Goal: Information Seeking & Learning: Learn about a topic

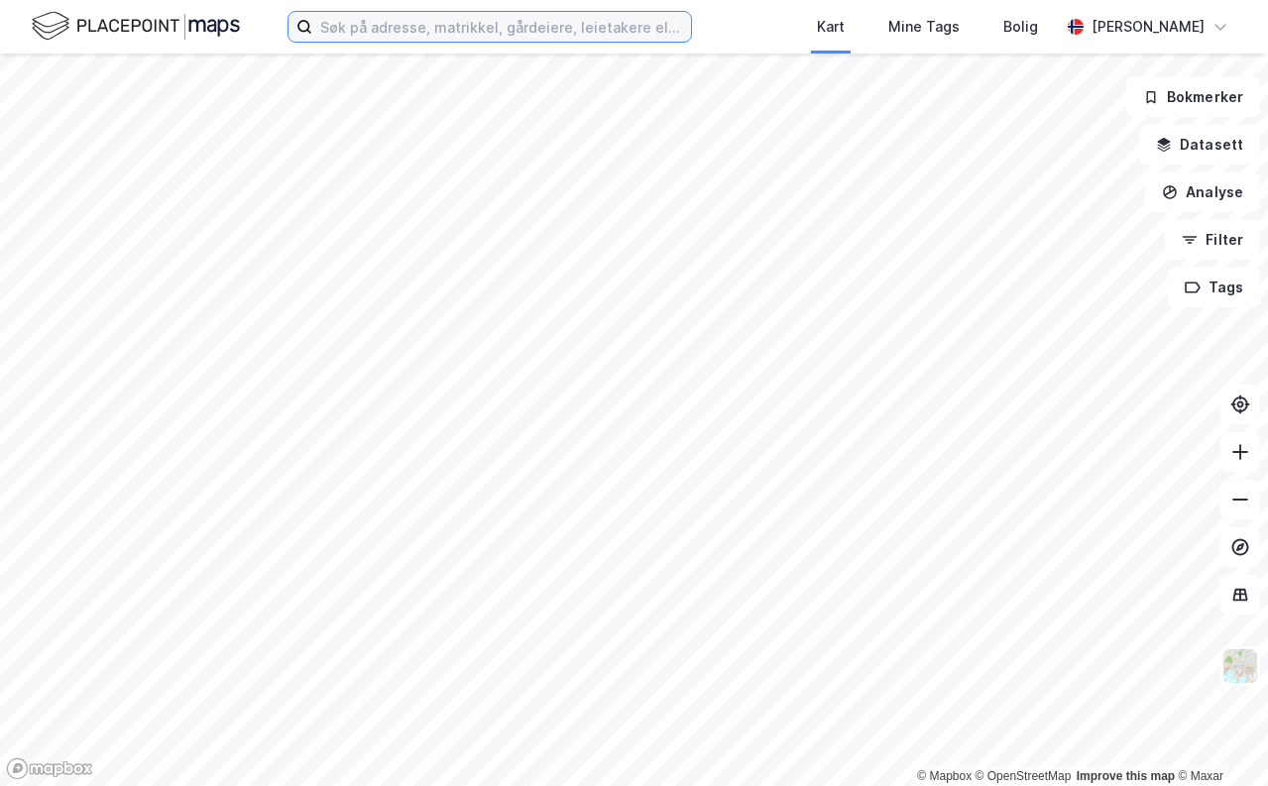
click at [367, 29] on input at bounding box center [501, 27] width 379 height 30
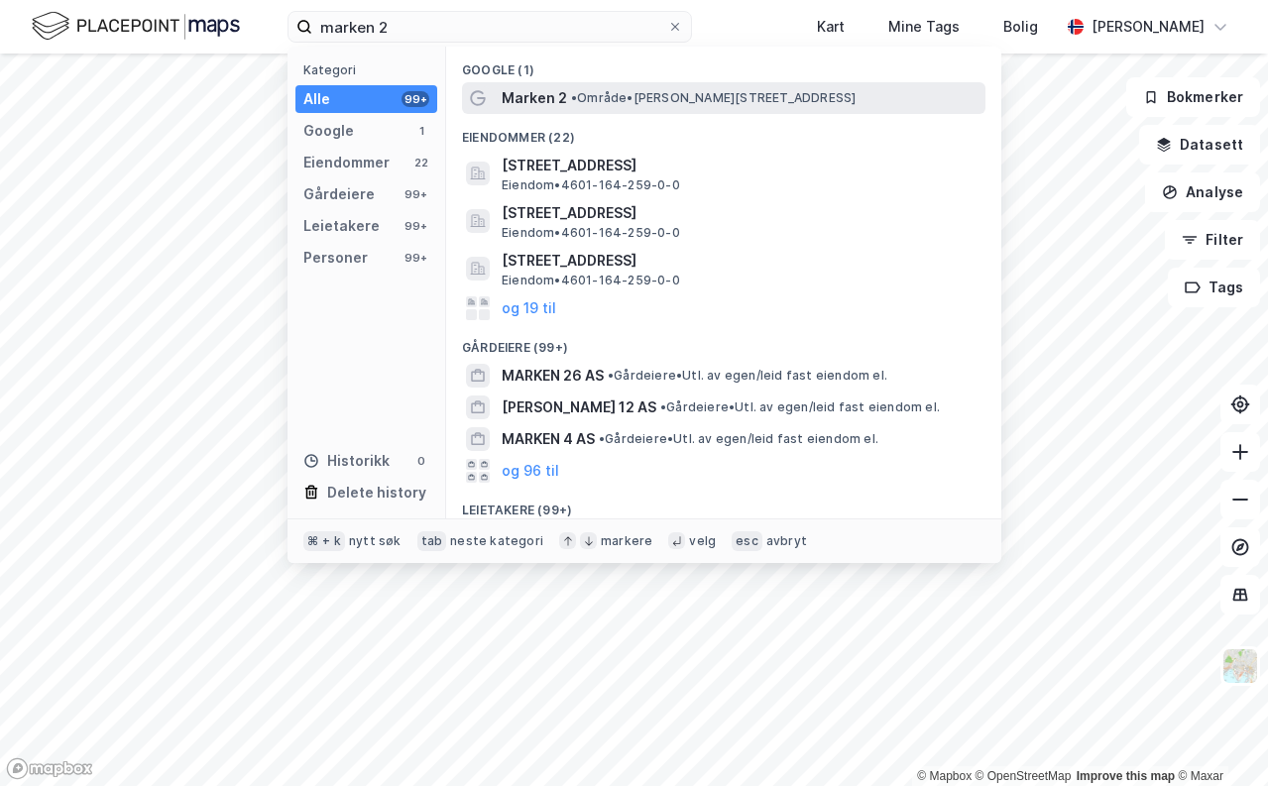
click at [558, 86] on span "Marken 2" at bounding box center [533, 98] width 65 height 24
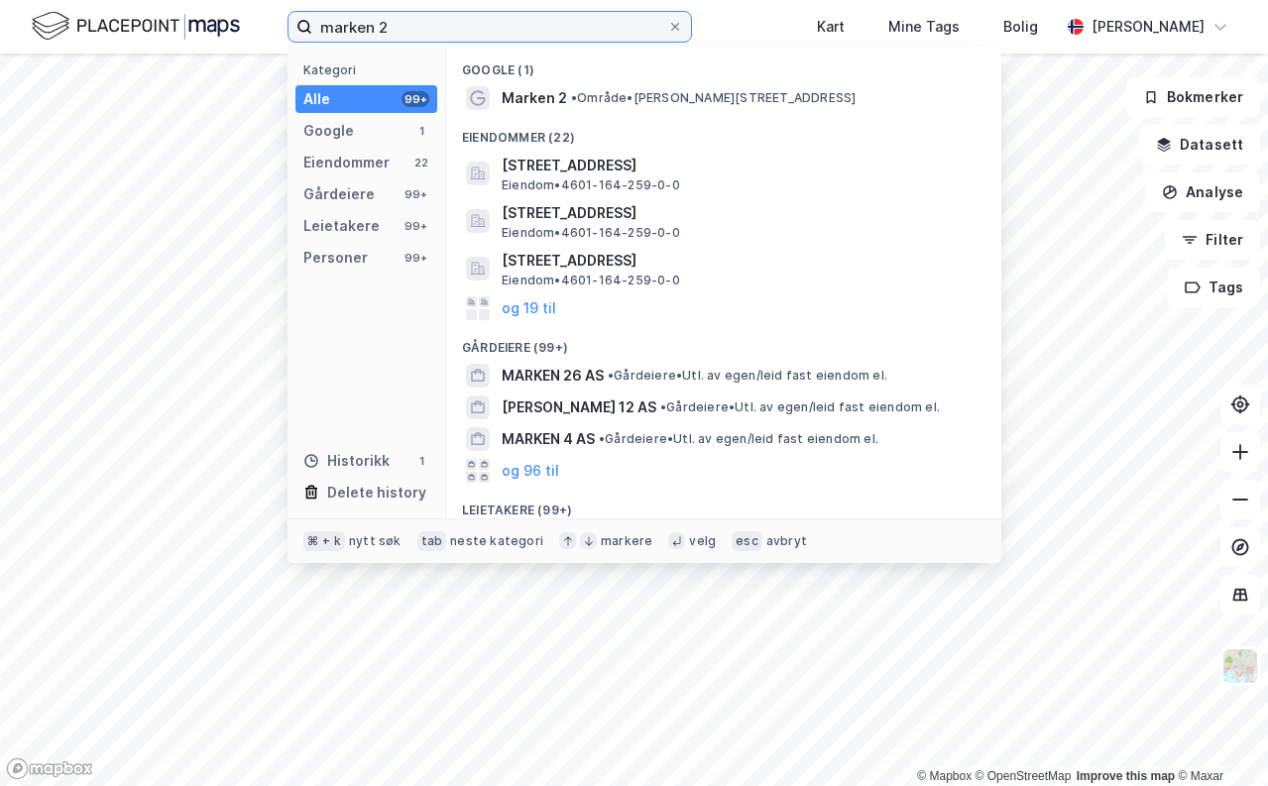
click at [412, 34] on input "marken 2" at bounding box center [489, 27] width 355 height 30
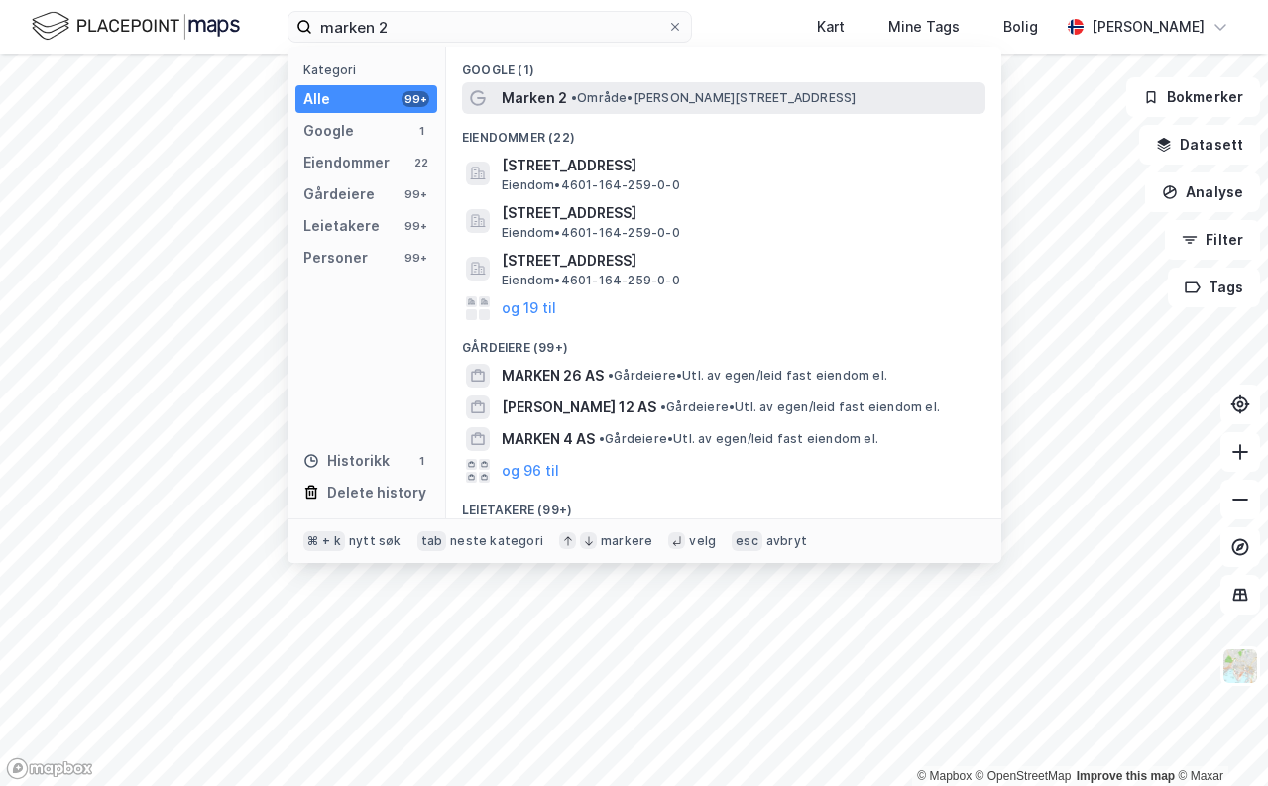
click at [583, 90] on span "• Område • Marken 2, 5017 Bergen" at bounding box center [713, 98] width 284 height 16
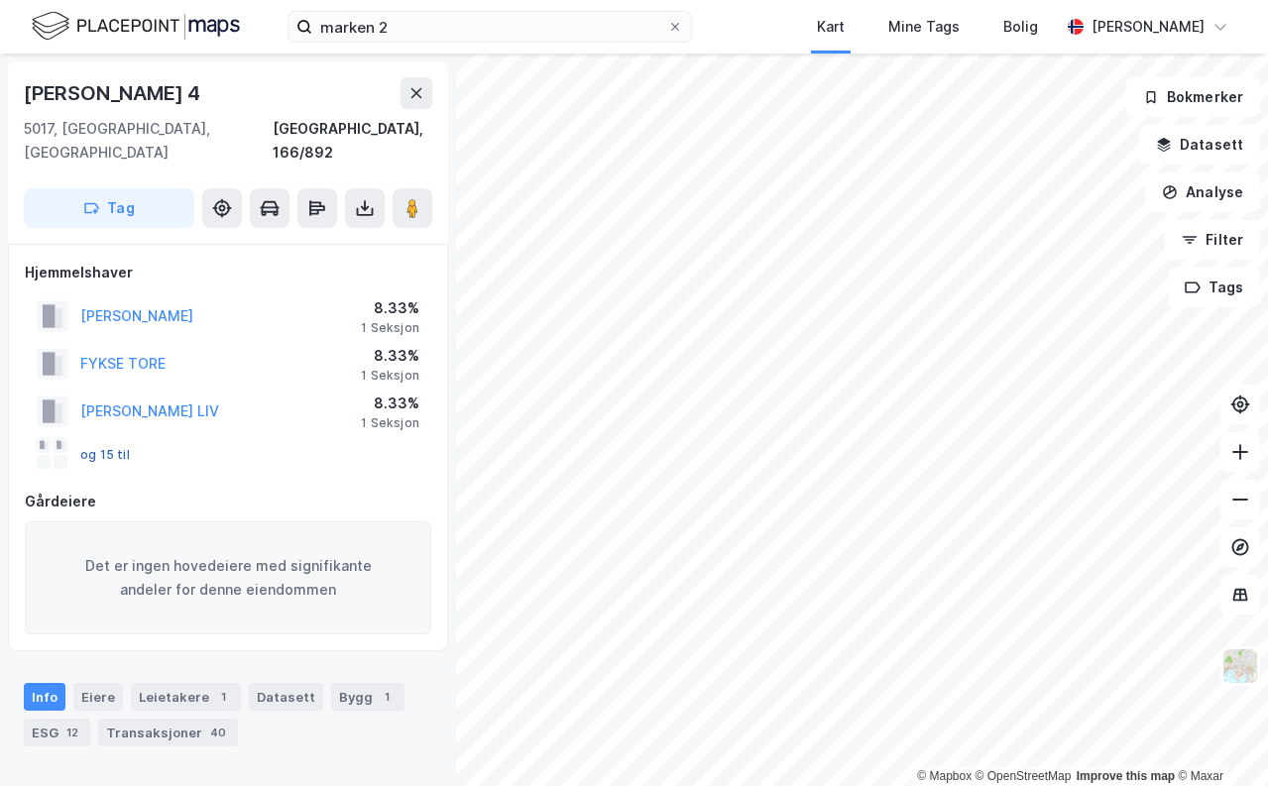
click at [0, 0] on button "og 15 til" at bounding box center [0, 0] width 0 height 0
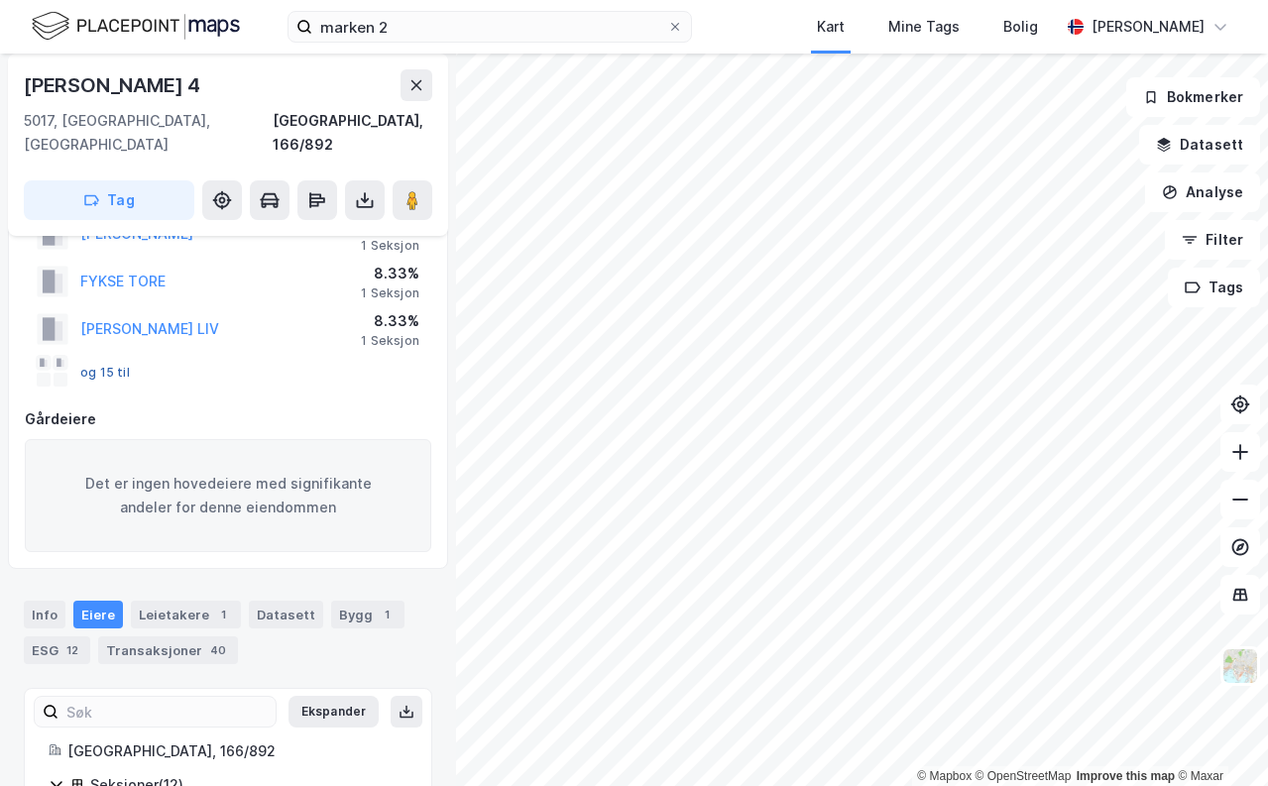
click at [0, 0] on button "og 15 til" at bounding box center [0, 0] width 0 height 0
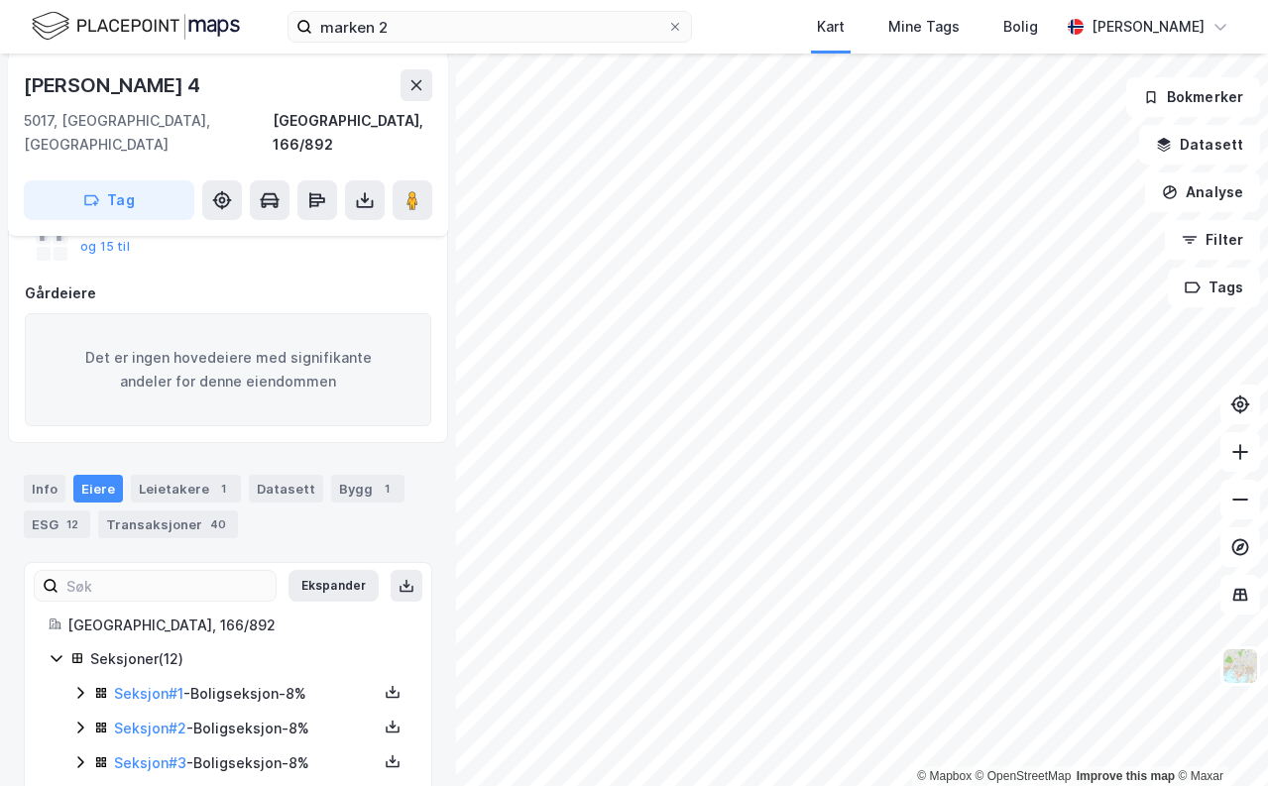
scroll to position [207, 0]
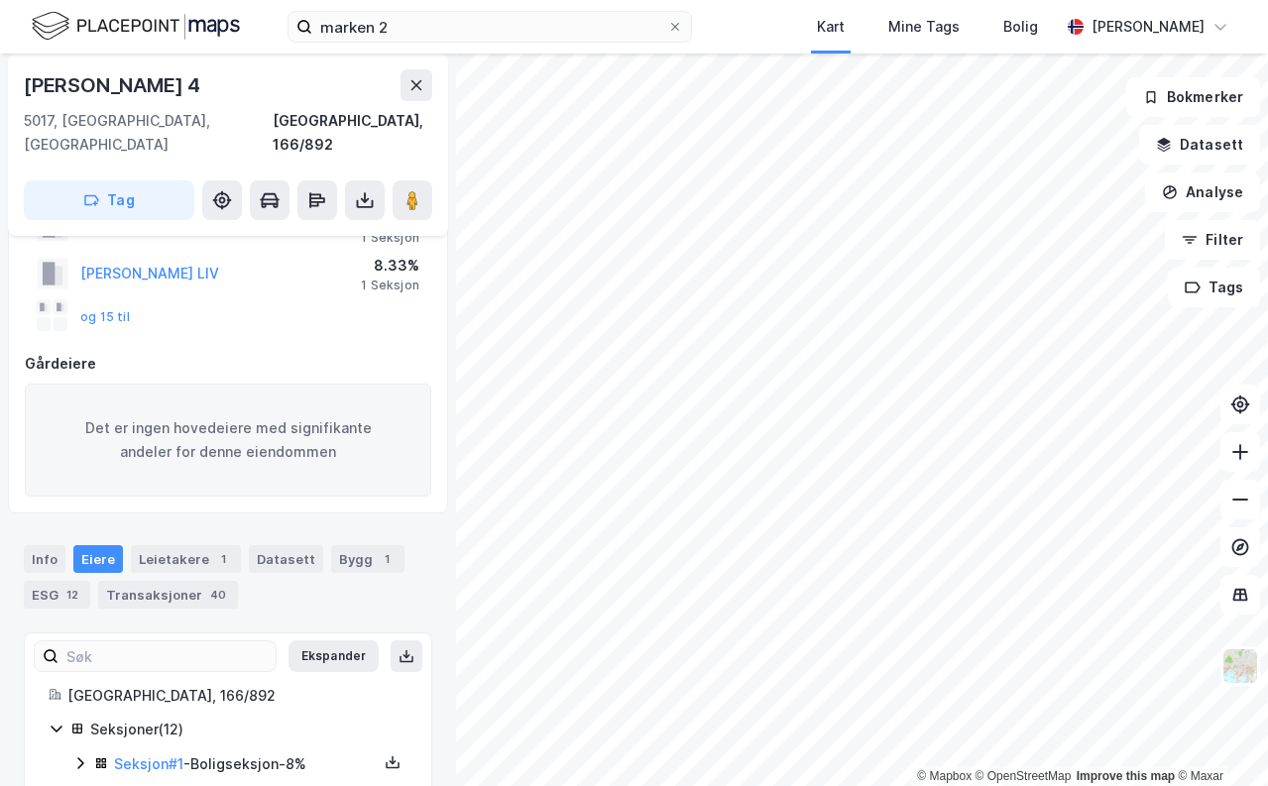
scroll to position [137, 0]
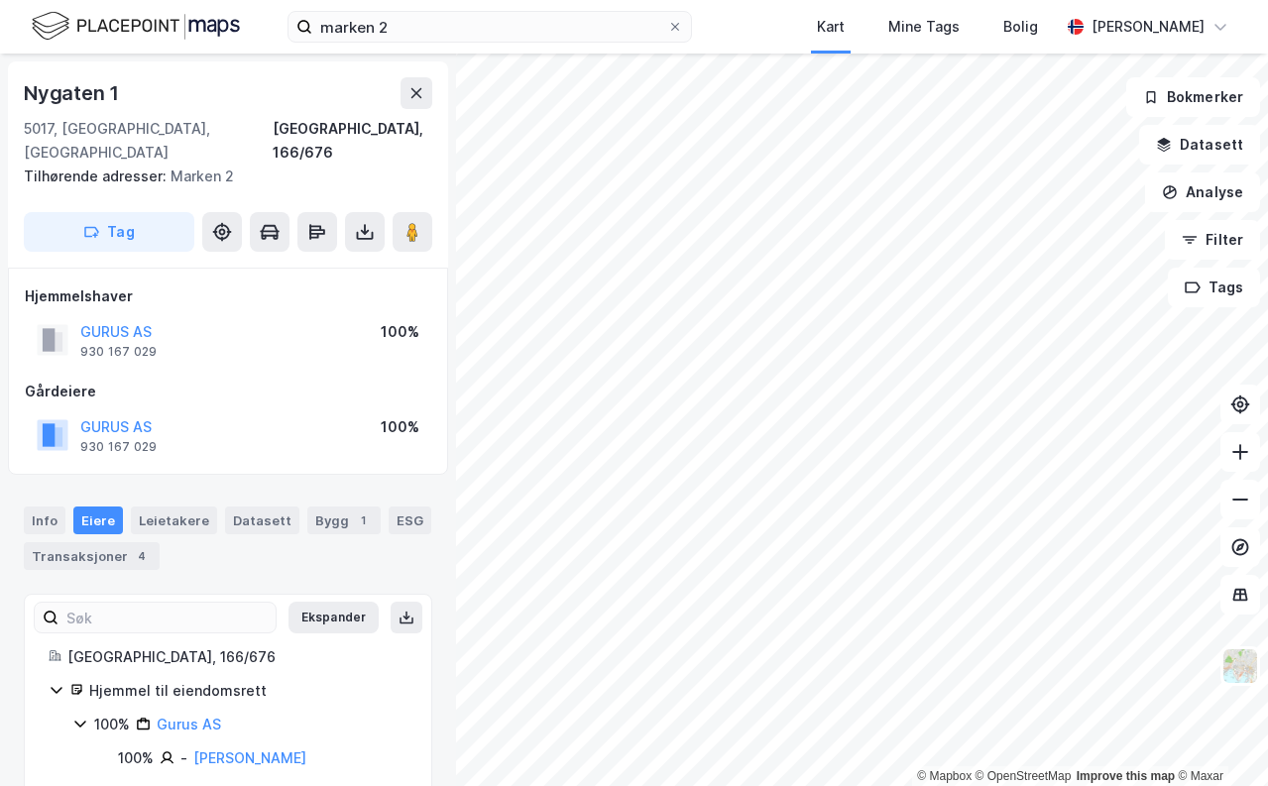
click at [421, 9] on div "marken 2 Kart Mine Tags Bolig Haakon Veidung" at bounding box center [634, 27] width 1268 height 54
click at [417, 18] on input "marken 2" at bounding box center [489, 27] width 355 height 30
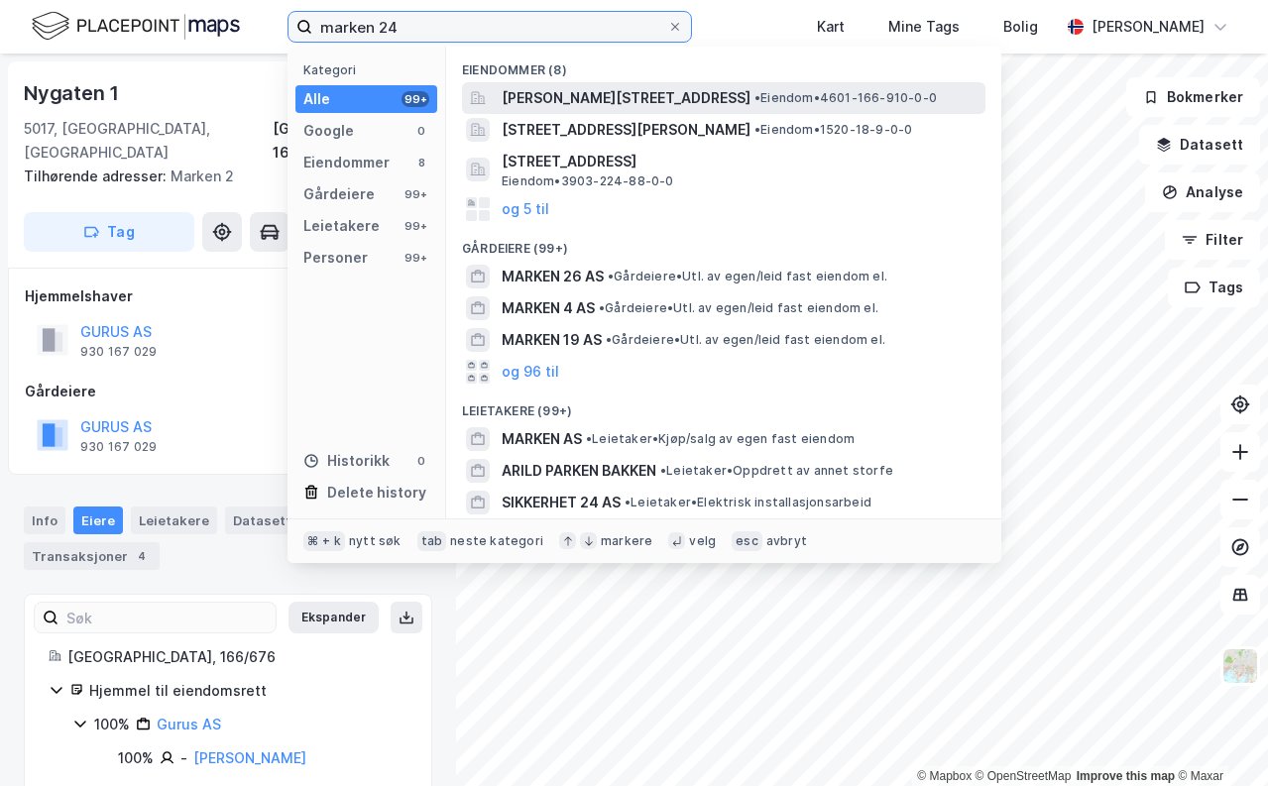
type input "marken 24"
click at [545, 103] on span "Marken 24, 5017, BERGEN, BERGEN" at bounding box center [625, 98] width 249 height 24
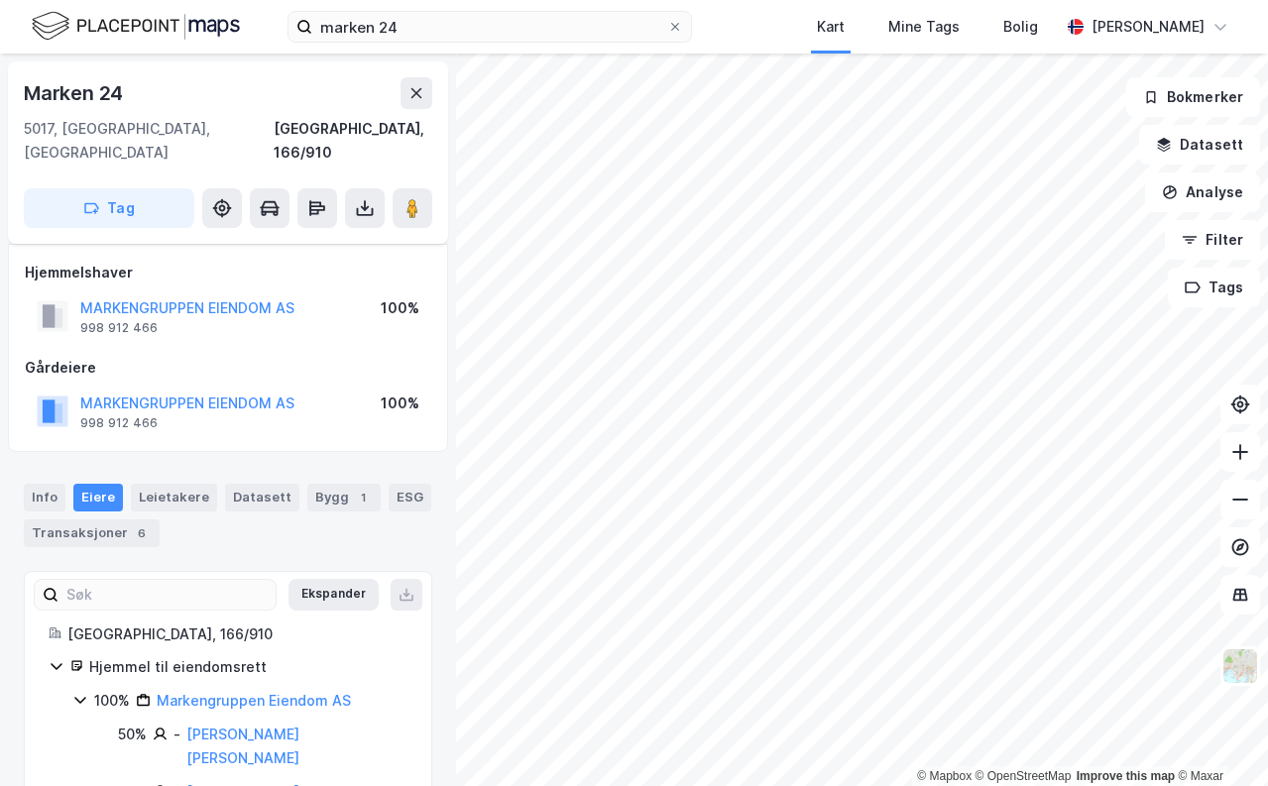
scroll to position [8, 0]
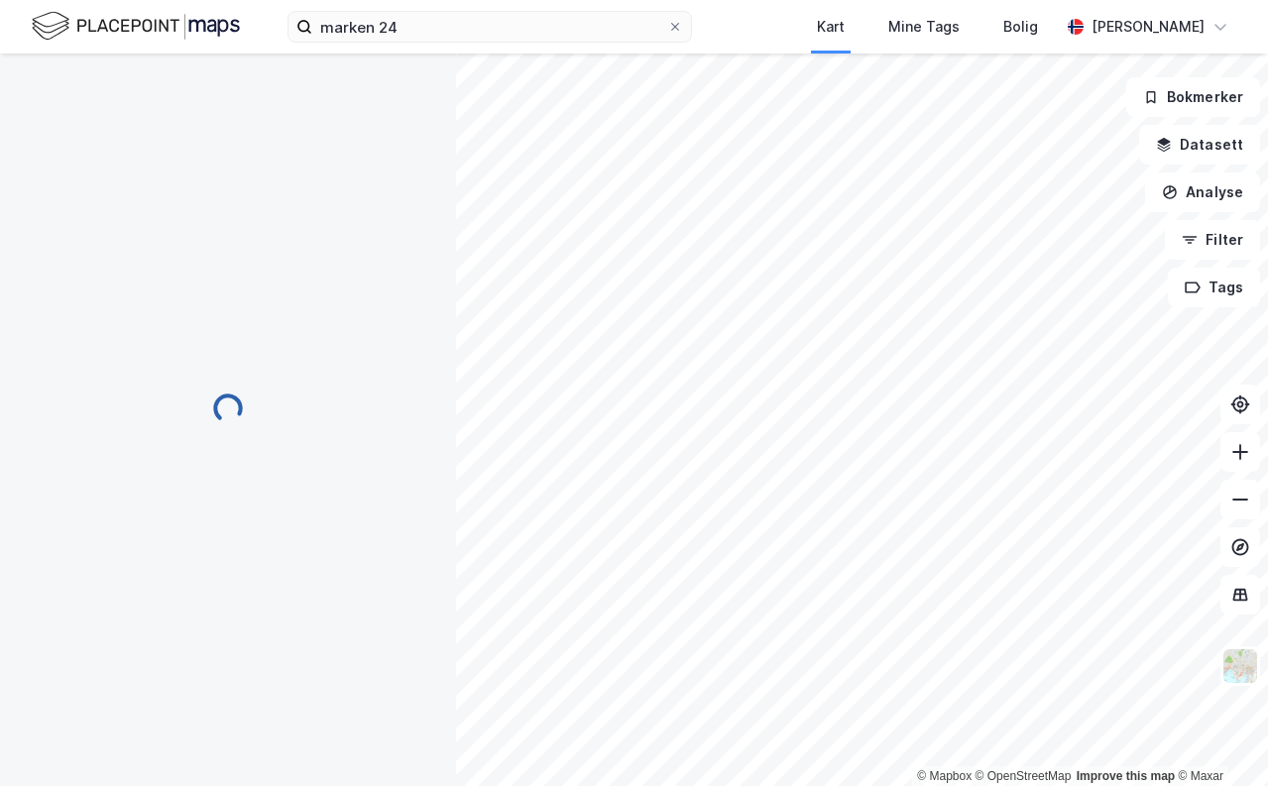
scroll to position [8, 0]
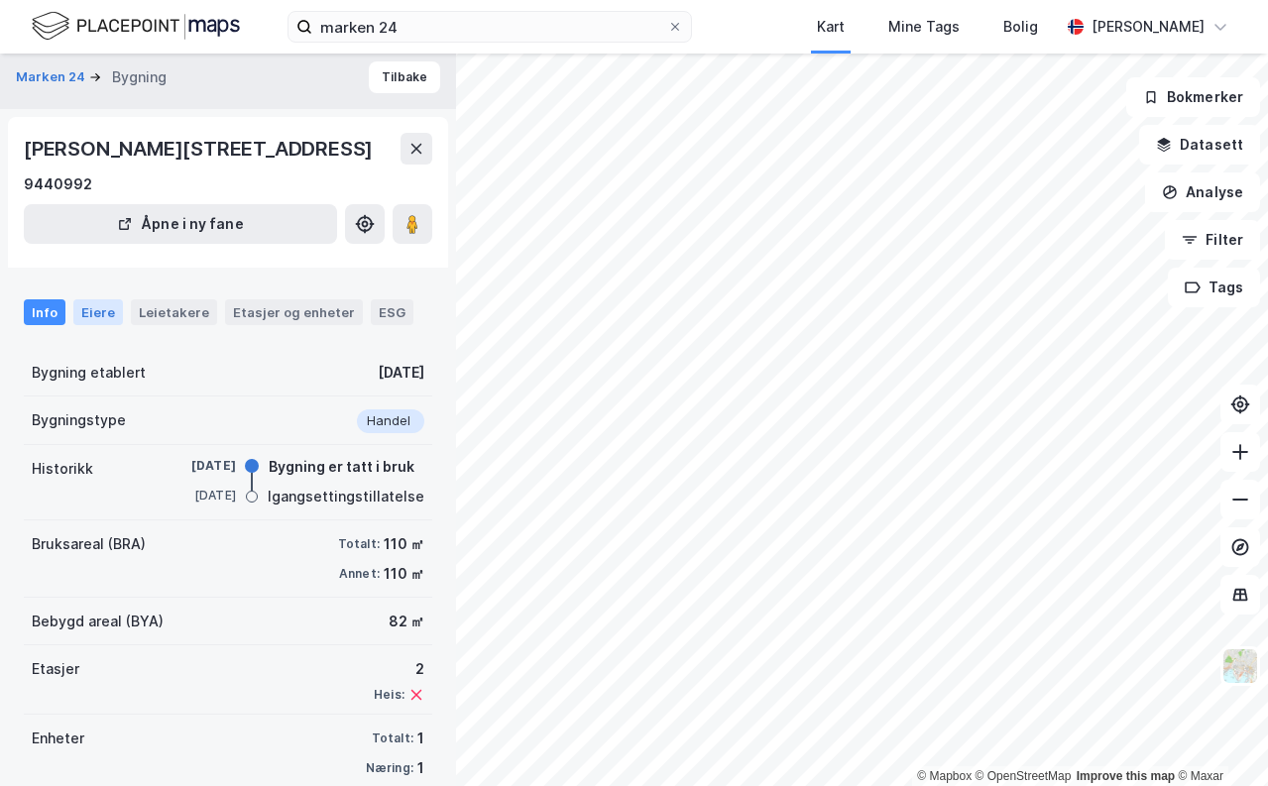
click at [99, 311] on div "Eiere" at bounding box center [98, 312] width 50 height 26
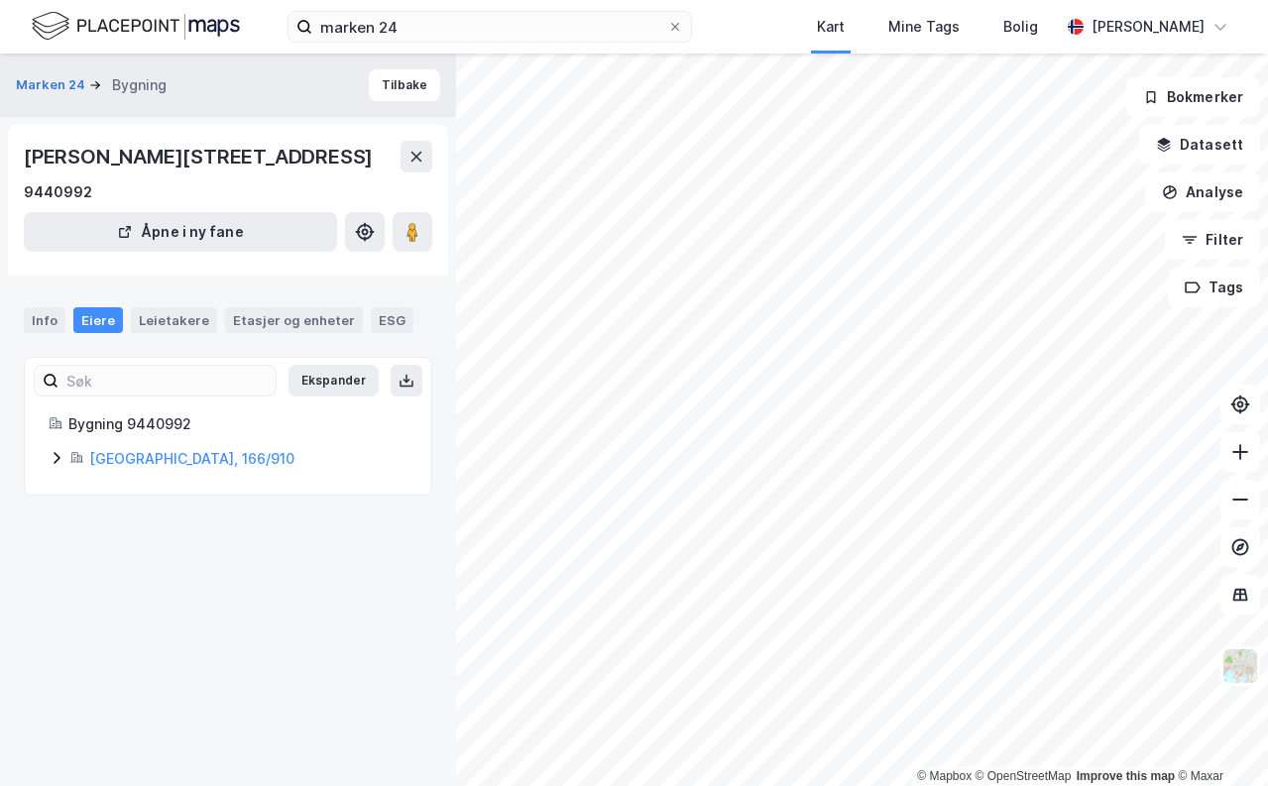
click at [55, 448] on div "Bergen, 166/910" at bounding box center [228, 459] width 359 height 24
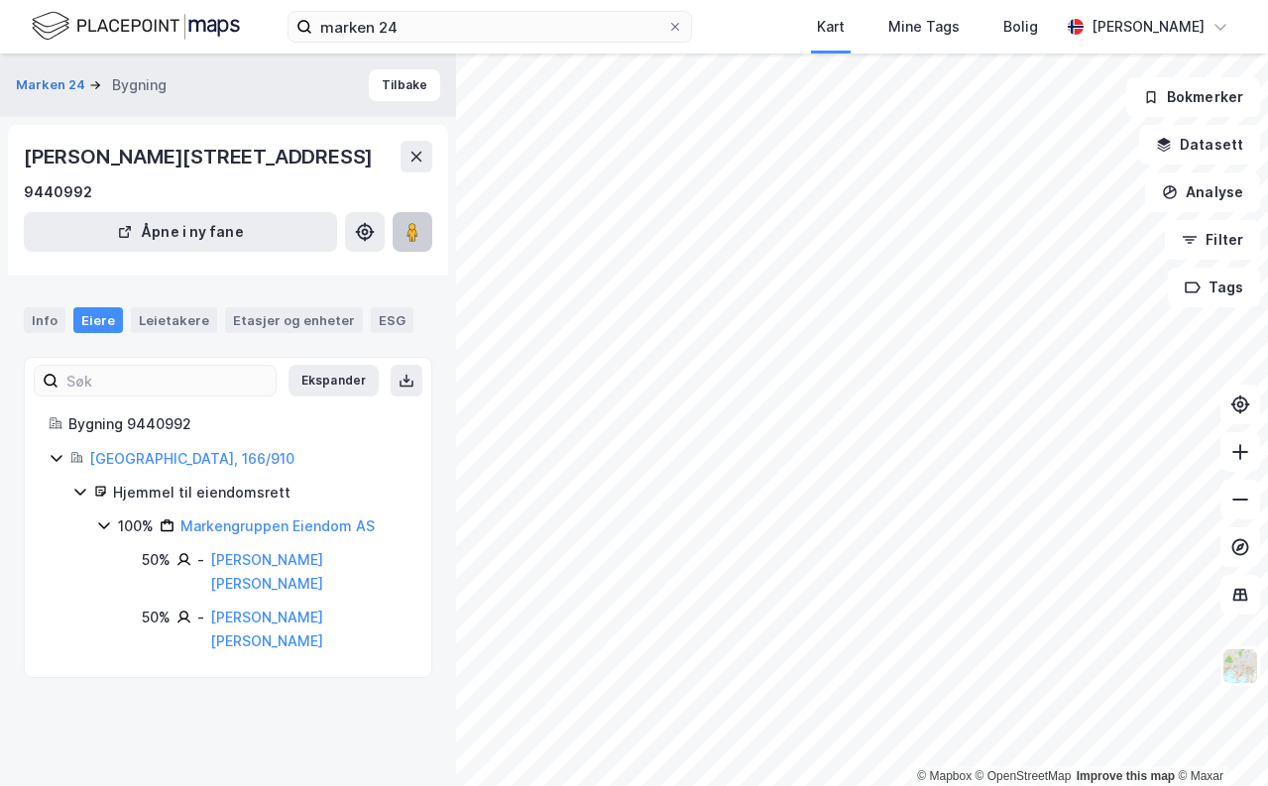
click at [412, 228] on image at bounding box center [412, 232] width 12 height 20
click at [1212, 177] on button "Analyse" at bounding box center [1202, 192] width 115 height 40
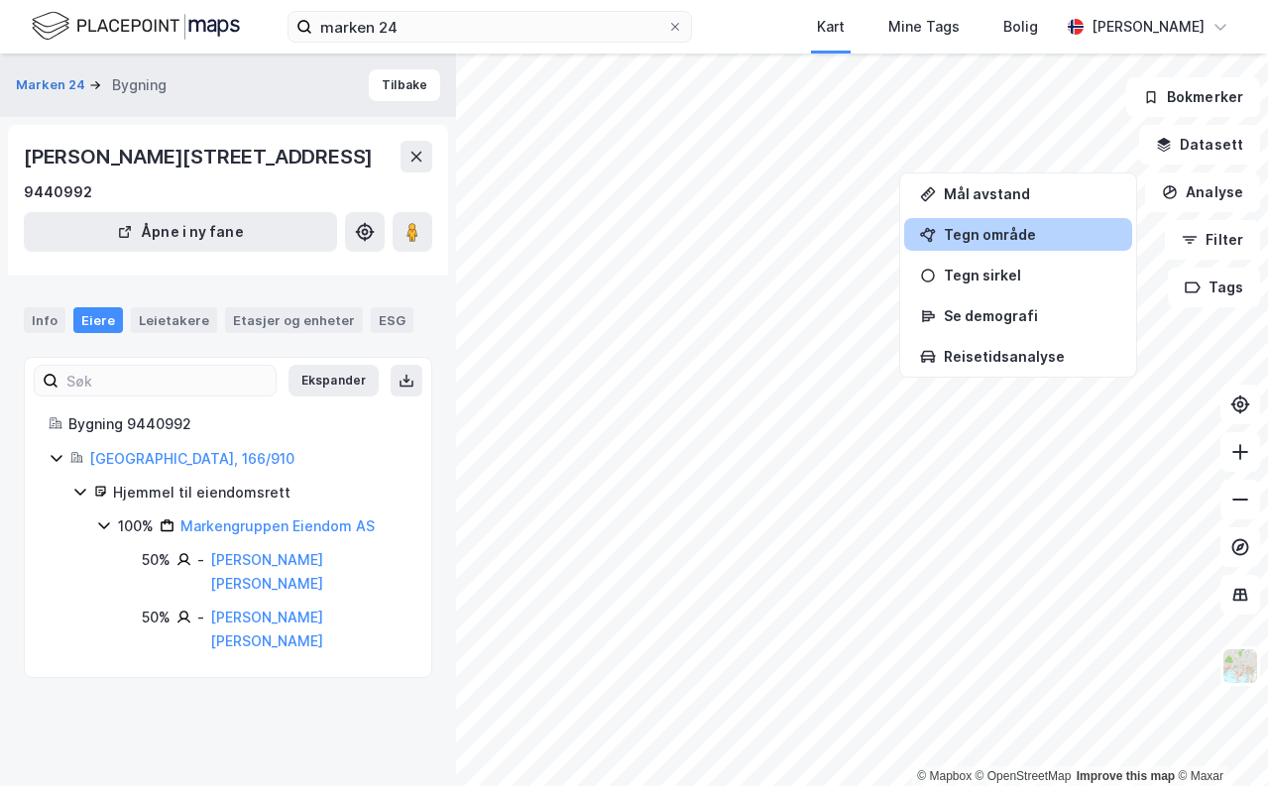
click at [991, 229] on div "Tegn område" at bounding box center [1029, 234] width 172 height 17
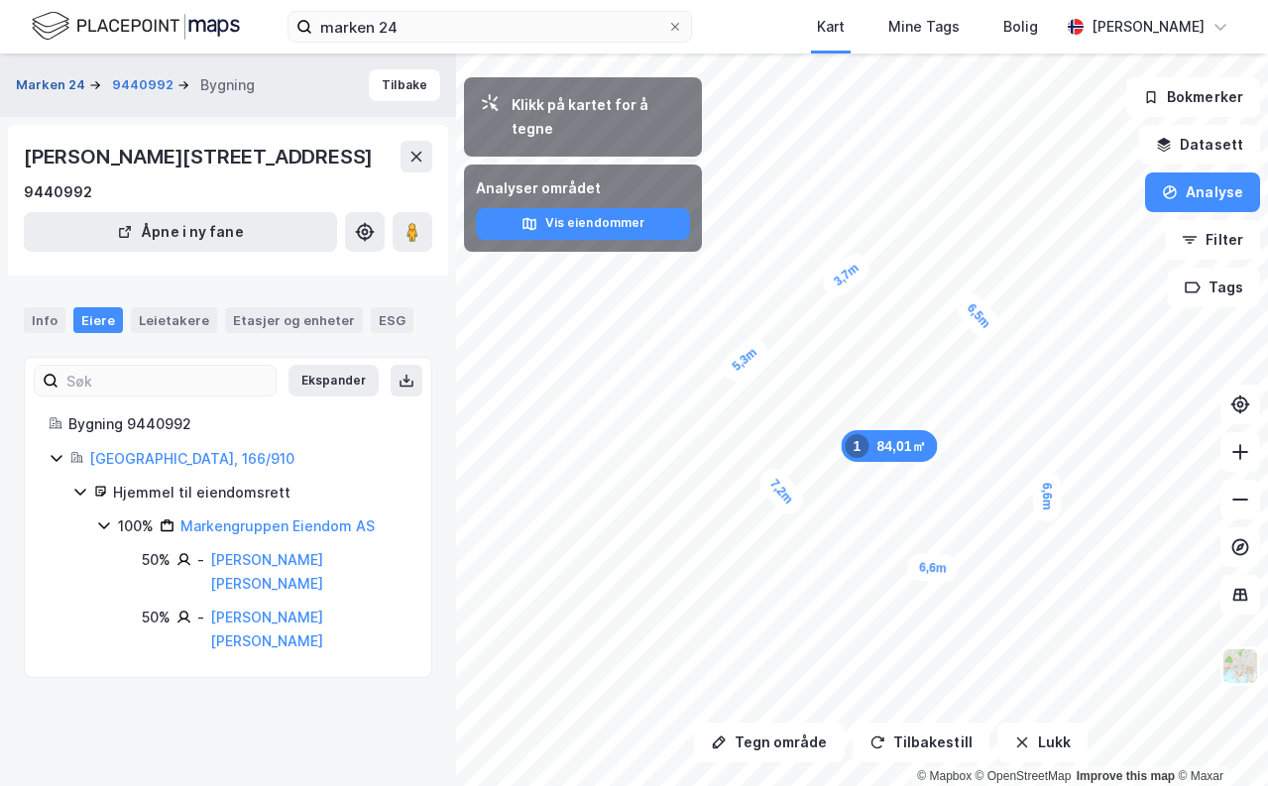
click at [61, 84] on button "Marken 24" at bounding box center [52, 85] width 73 height 20
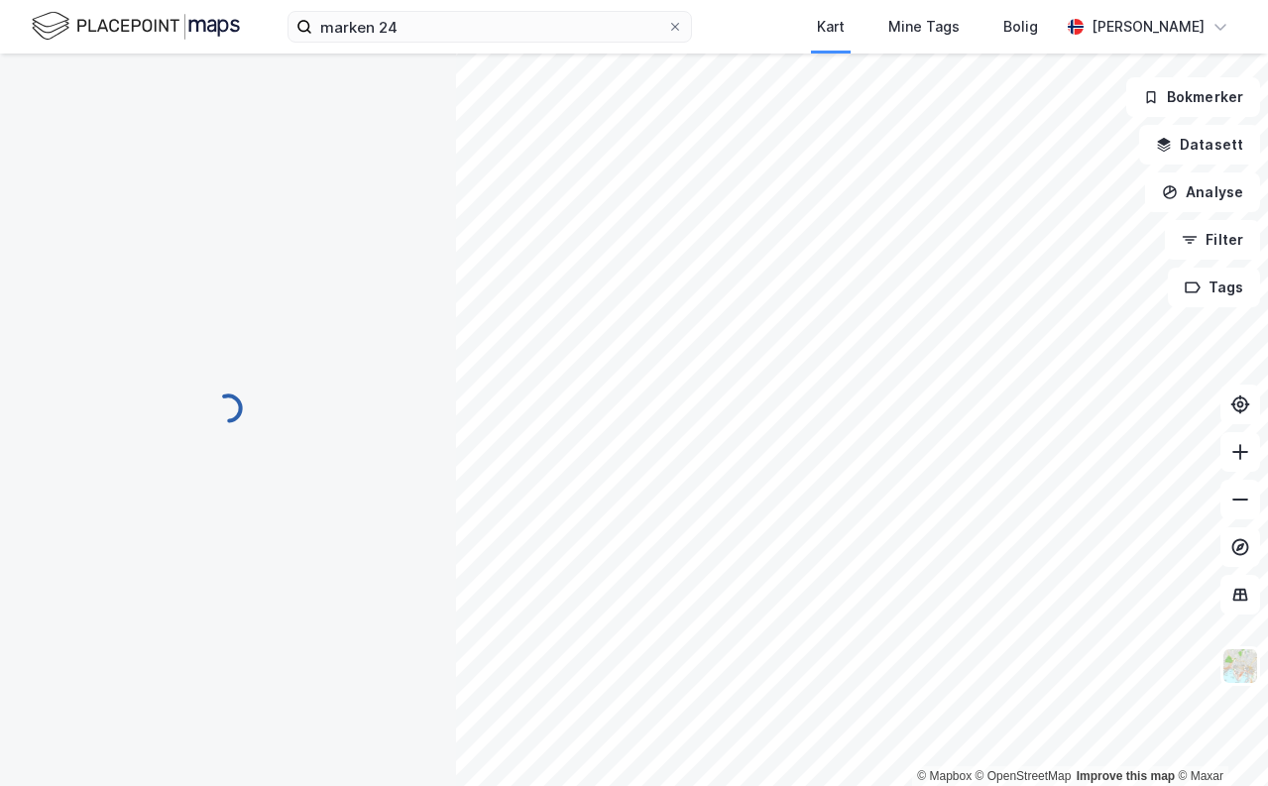
scroll to position [8, 0]
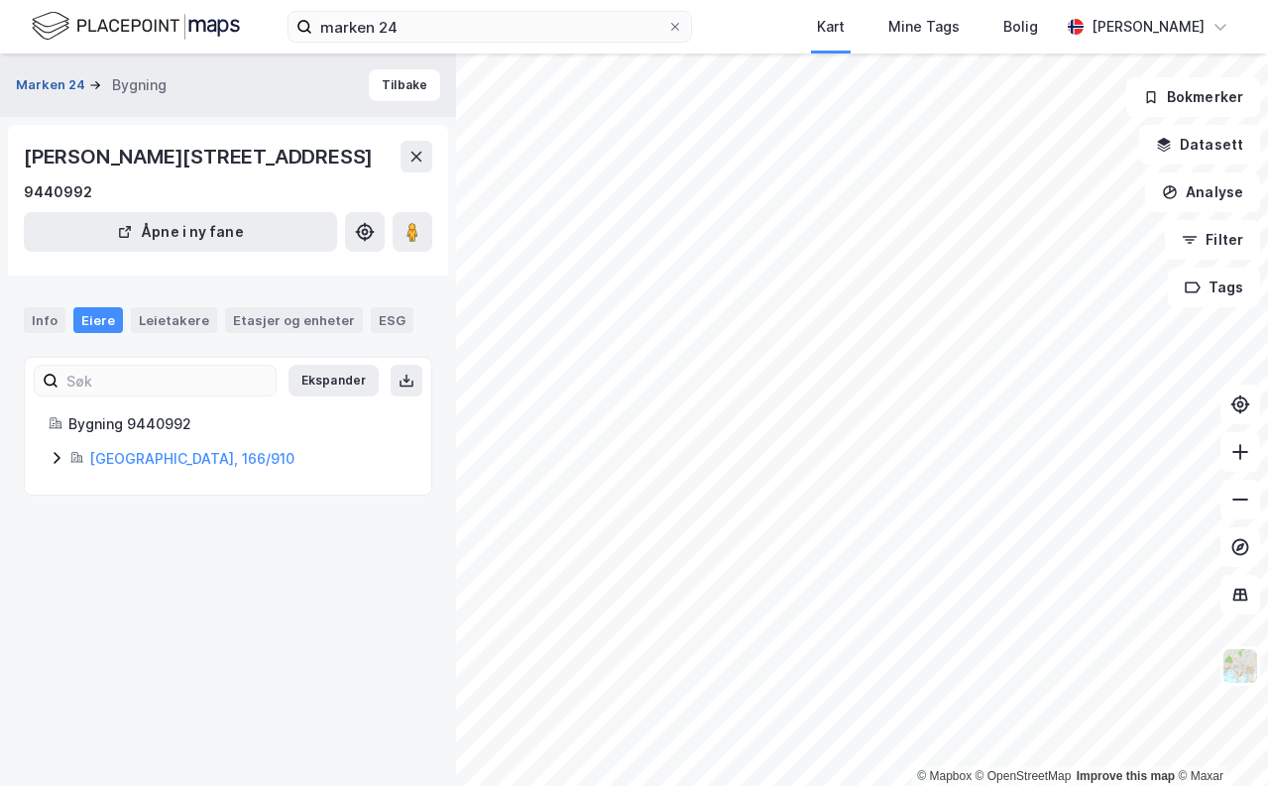
click at [51, 80] on button "Marken 24" at bounding box center [52, 85] width 73 height 20
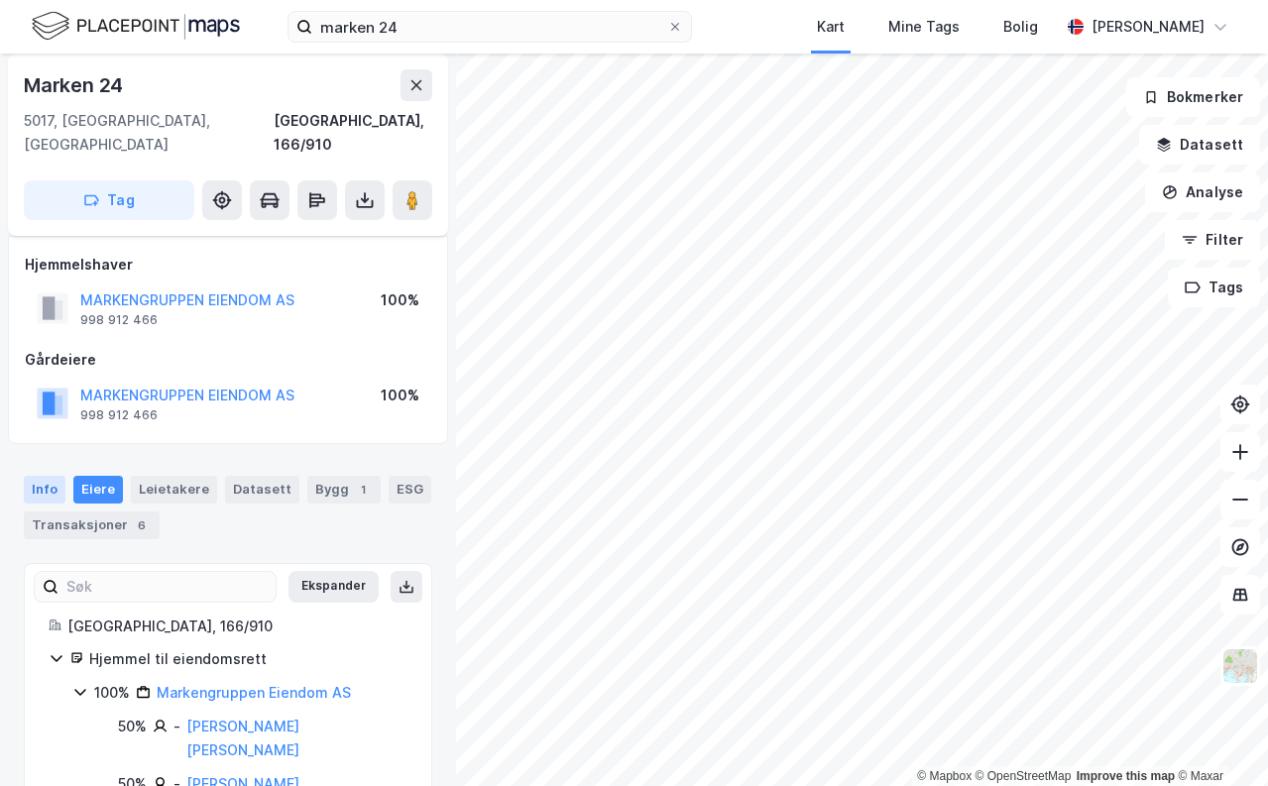
click at [50, 476] on div "Info" at bounding box center [45, 490] width 42 height 28
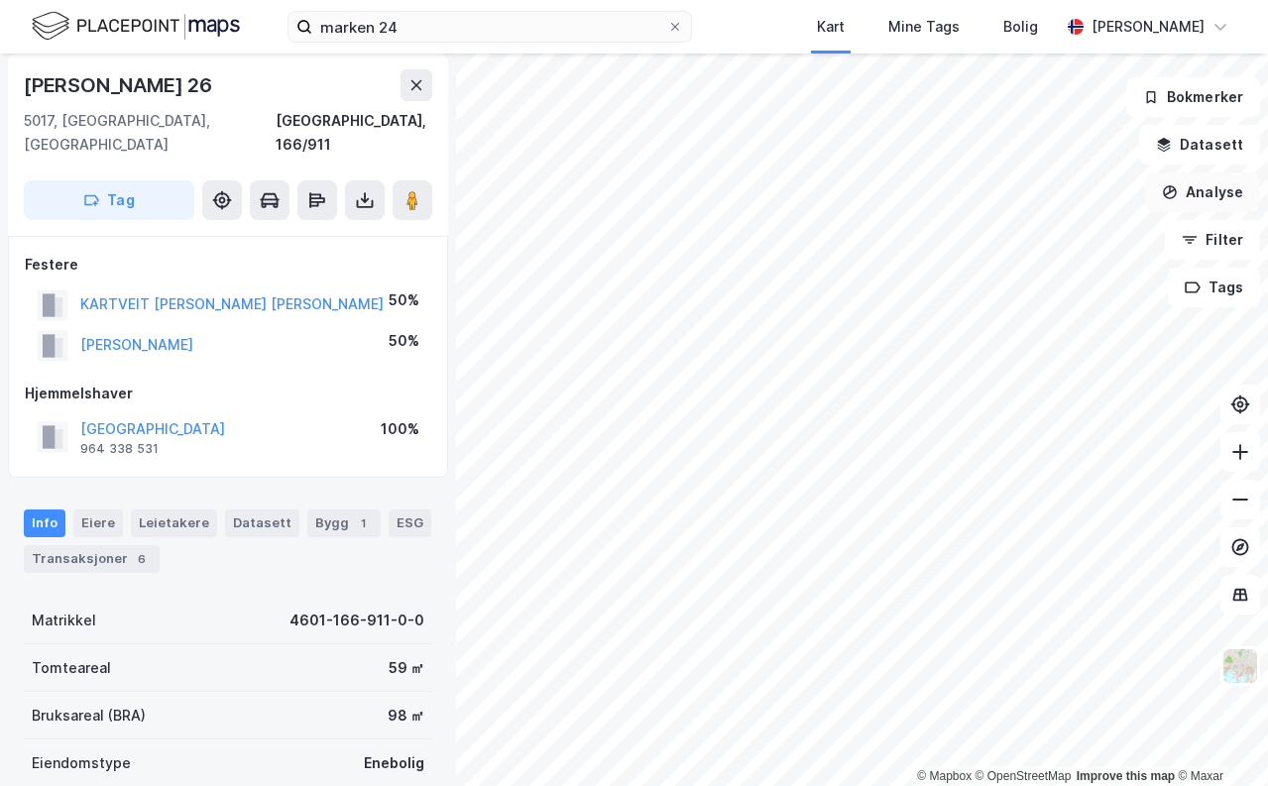
scroll to position [8, 0]
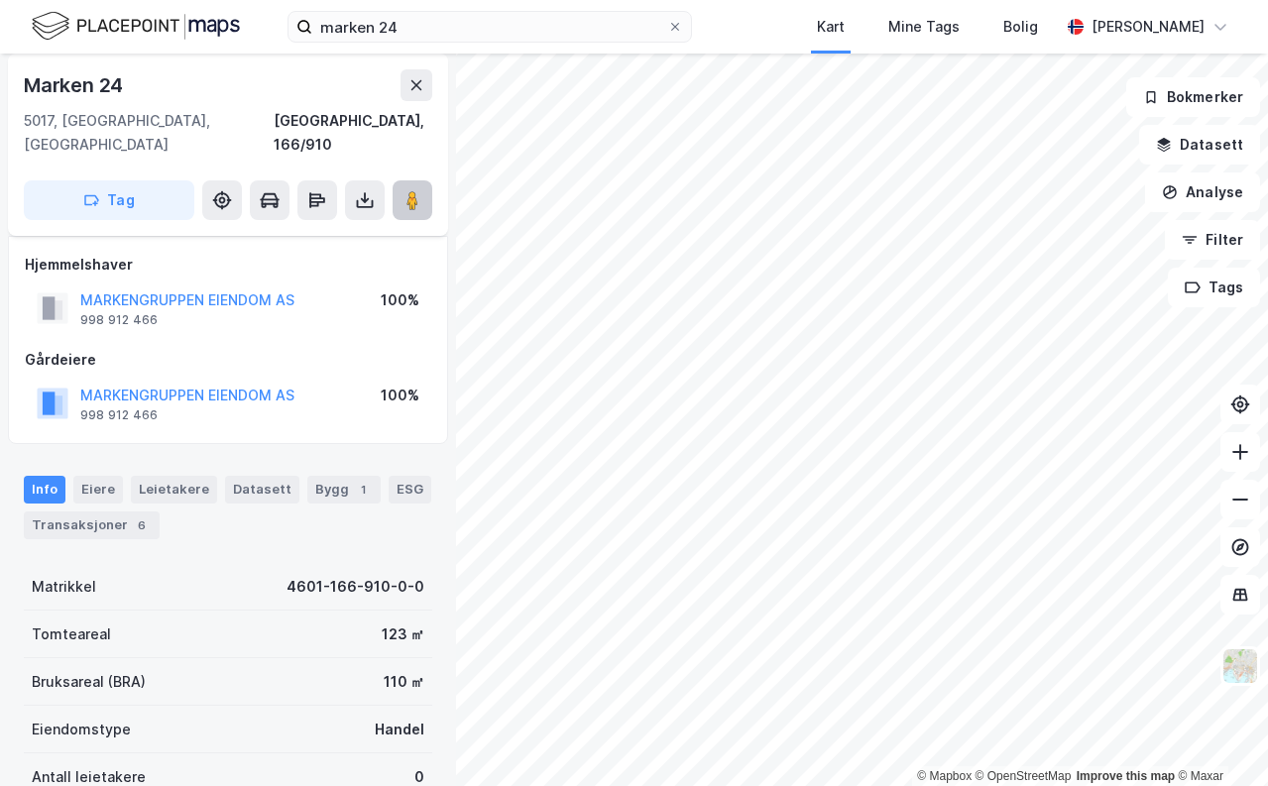
click at [409, 190] on image at bounding box center [412, 200] width 12 height 20
